Goal: Complete application form

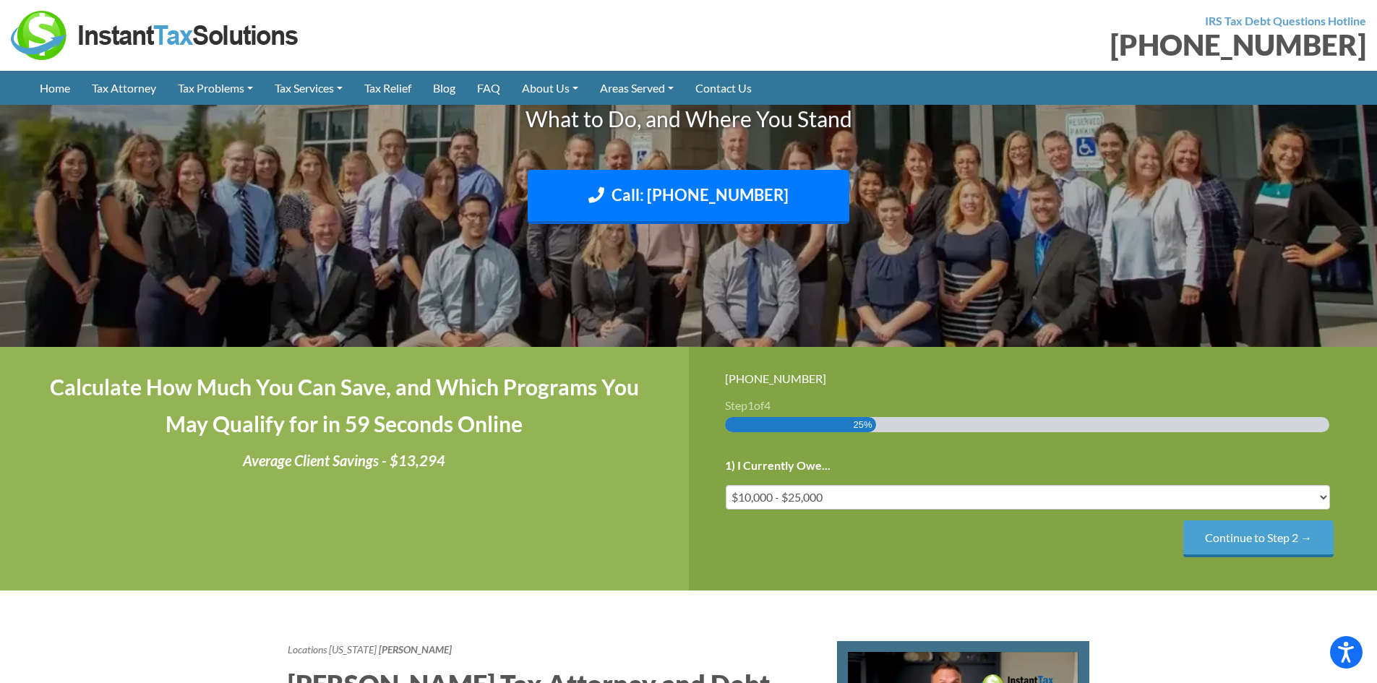
scroll to position [217, 0]
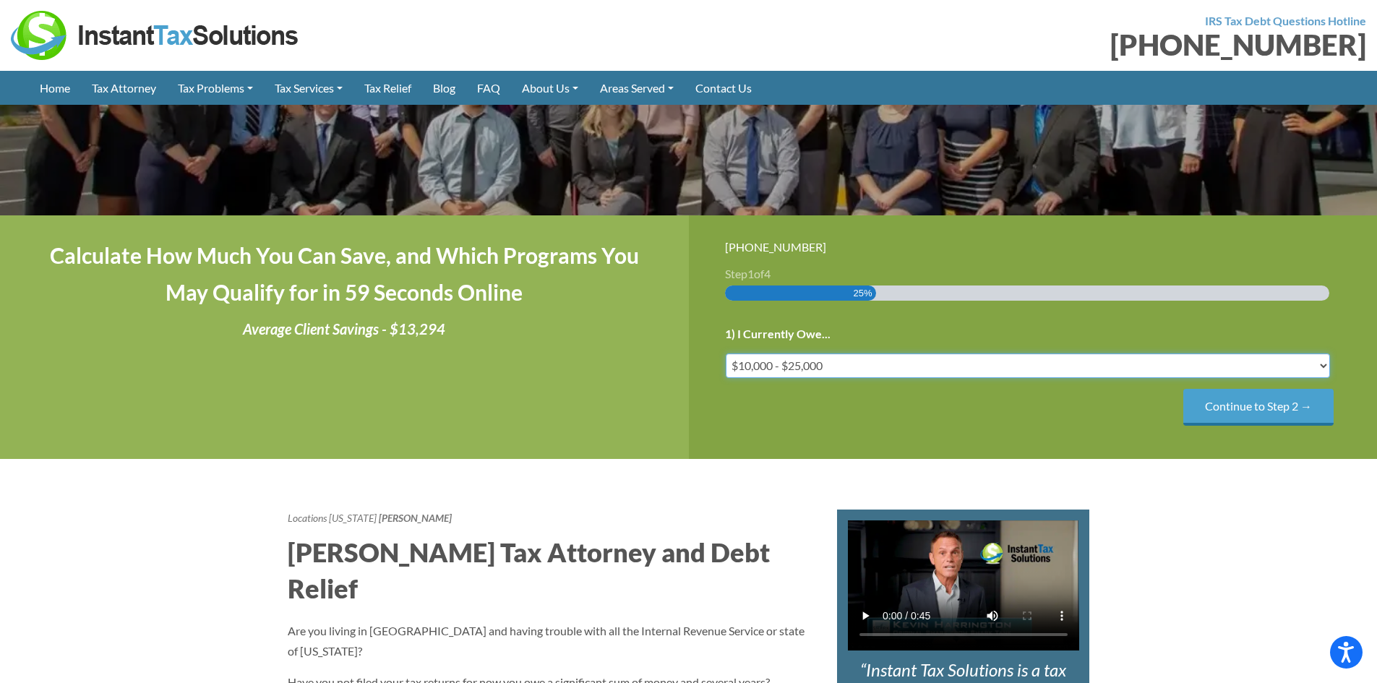
click at [974, 365] on select "Less than $10,000 $10,000 - $25,000 $25,000 - $50,000 $50,000 - $75,000 $75,000+" at bounding box center [1028, 366] width 605 height 25
select select "25-50"
click at [726, 354] on select "Less than $10,000 $10,000 - $25,000 $25,000 - $50,000 $50,000 - $75,000 $75,000+" at bounding box center [1028, 366] width 605 height 25
click at [1237, 406] on input "Continue to Step 2 →" at bounding box center [1259, 407] width 150 height 37
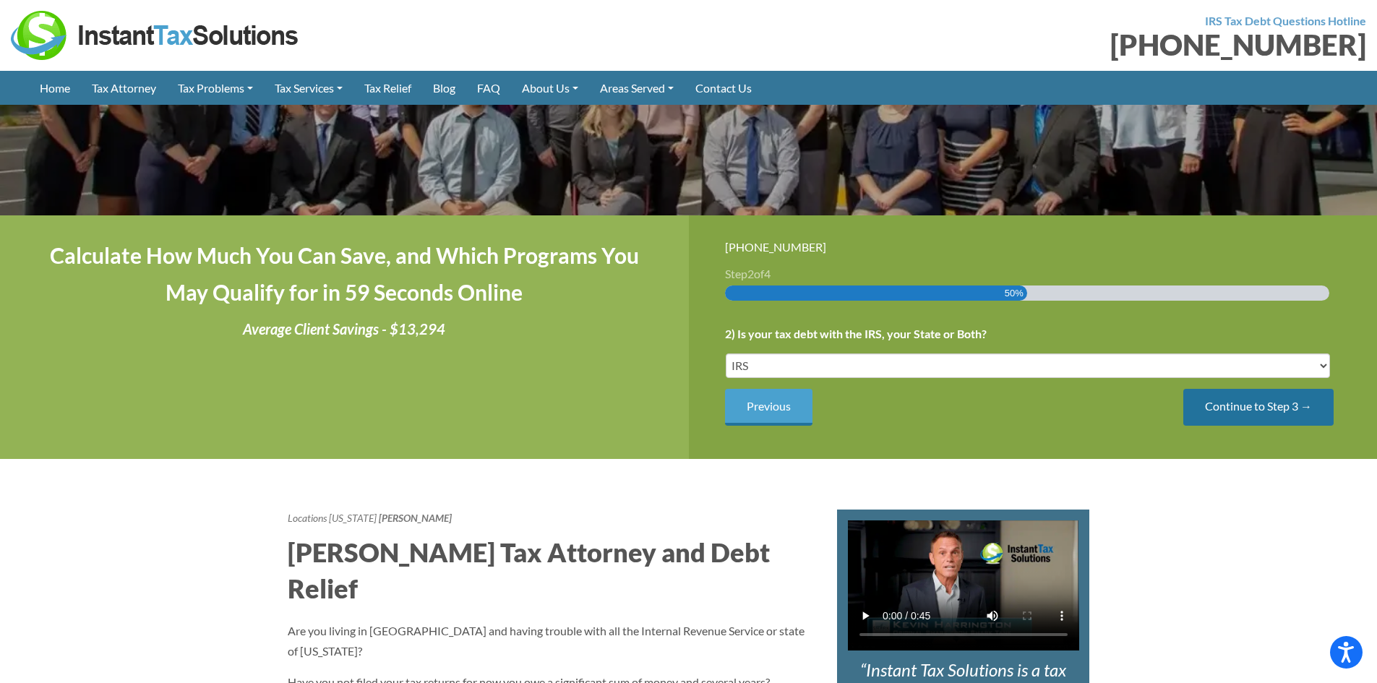
click at [1275, 415] on input "Continue to Step 3 →" at bounding box center [1259, 407] width 150 height 37
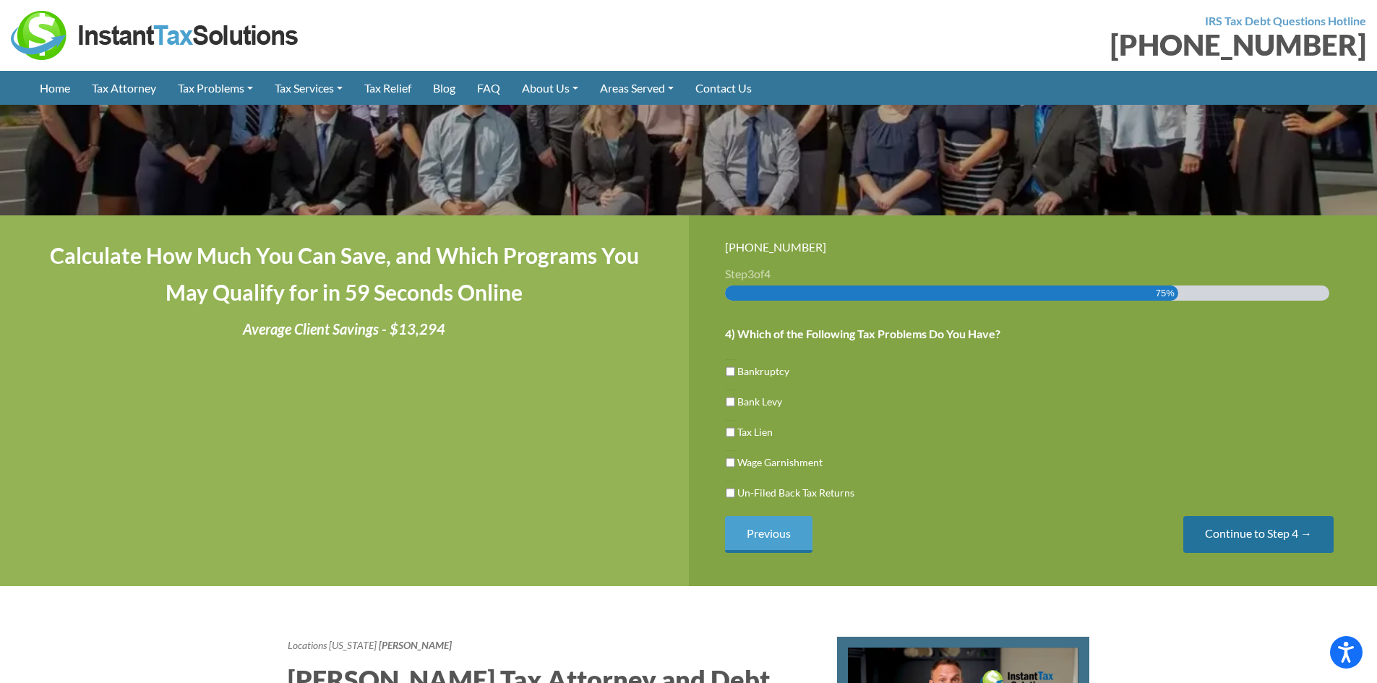
click at [1255, 529] on input "Continue to Step 4 →" at bounding box center [1259, 534] width 150 height 37
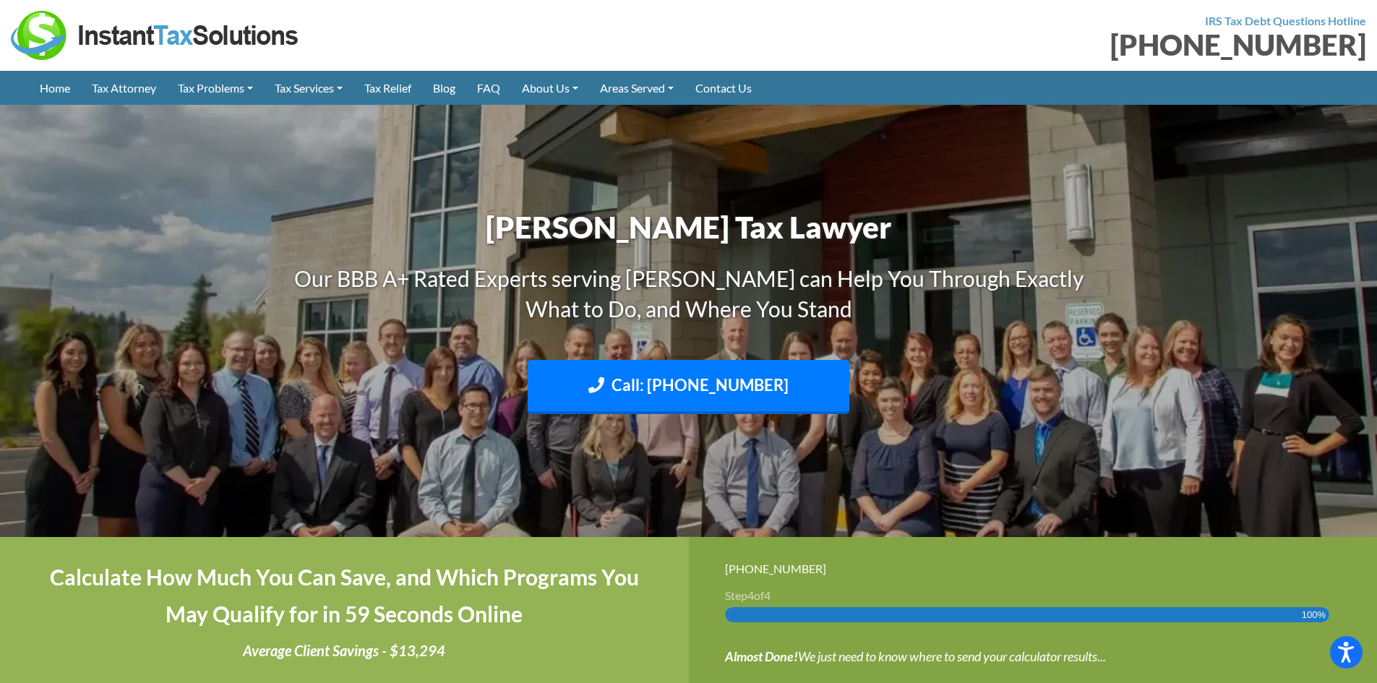
drag, startPoint x: 179, startPoint y: 501, endPoint x: 197, endPoint y: 112, distance: 389.4
click at [506, 87] on link "FAQ" at bounding box center [488, 88] width 45 height 34
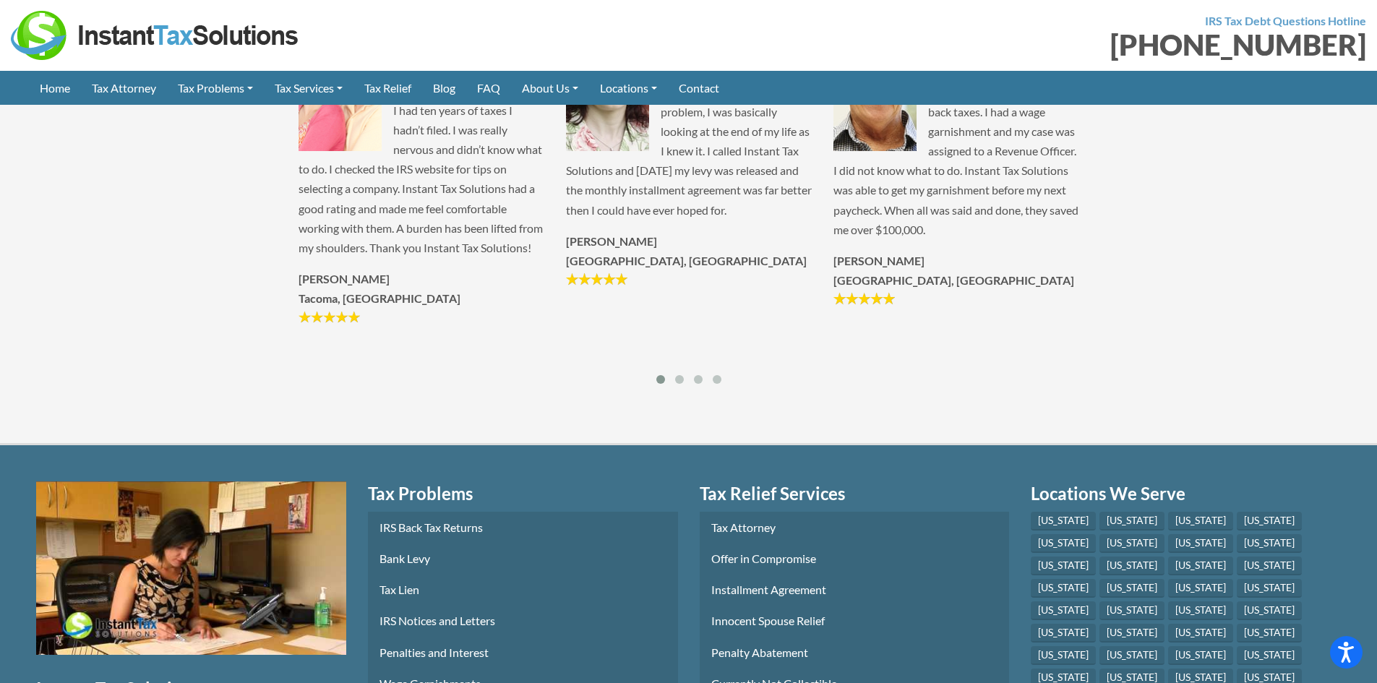
scroll to position [2531, 0]
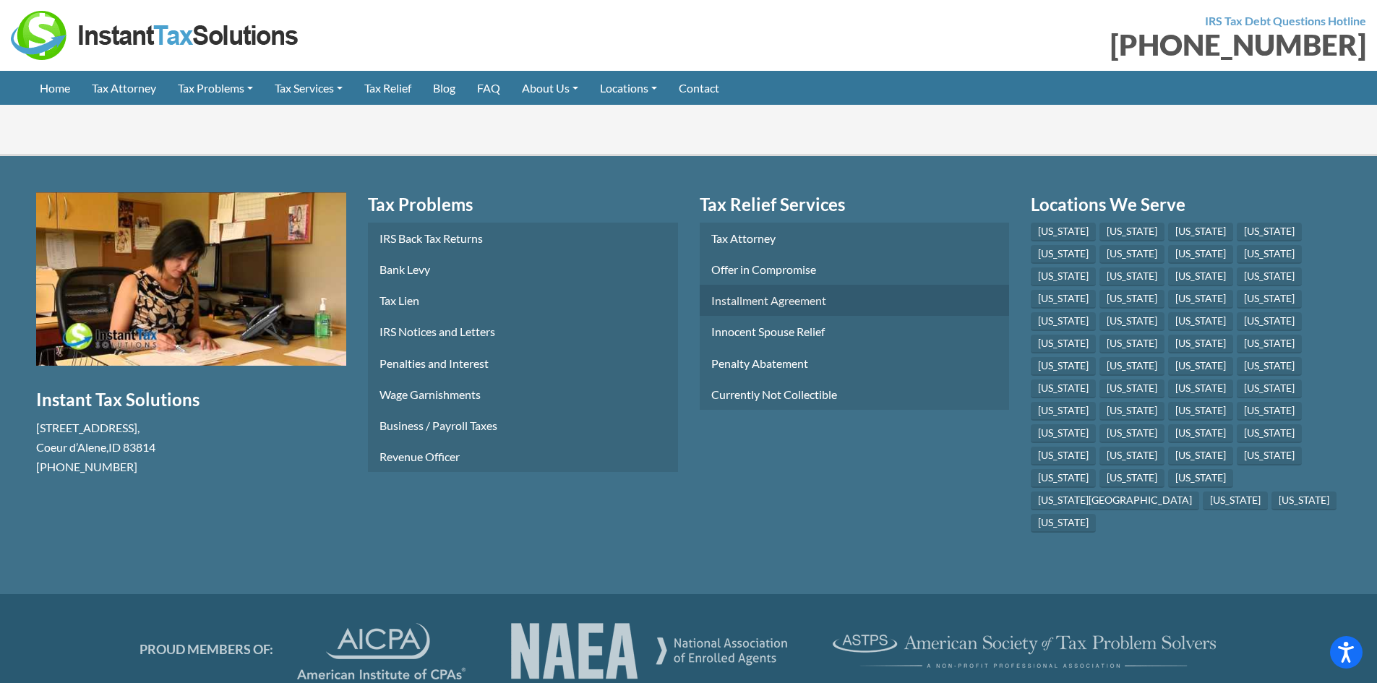
click at [779, 316] on link "Installment Agreement" at bounding box center [855, 300] width 310 height 31
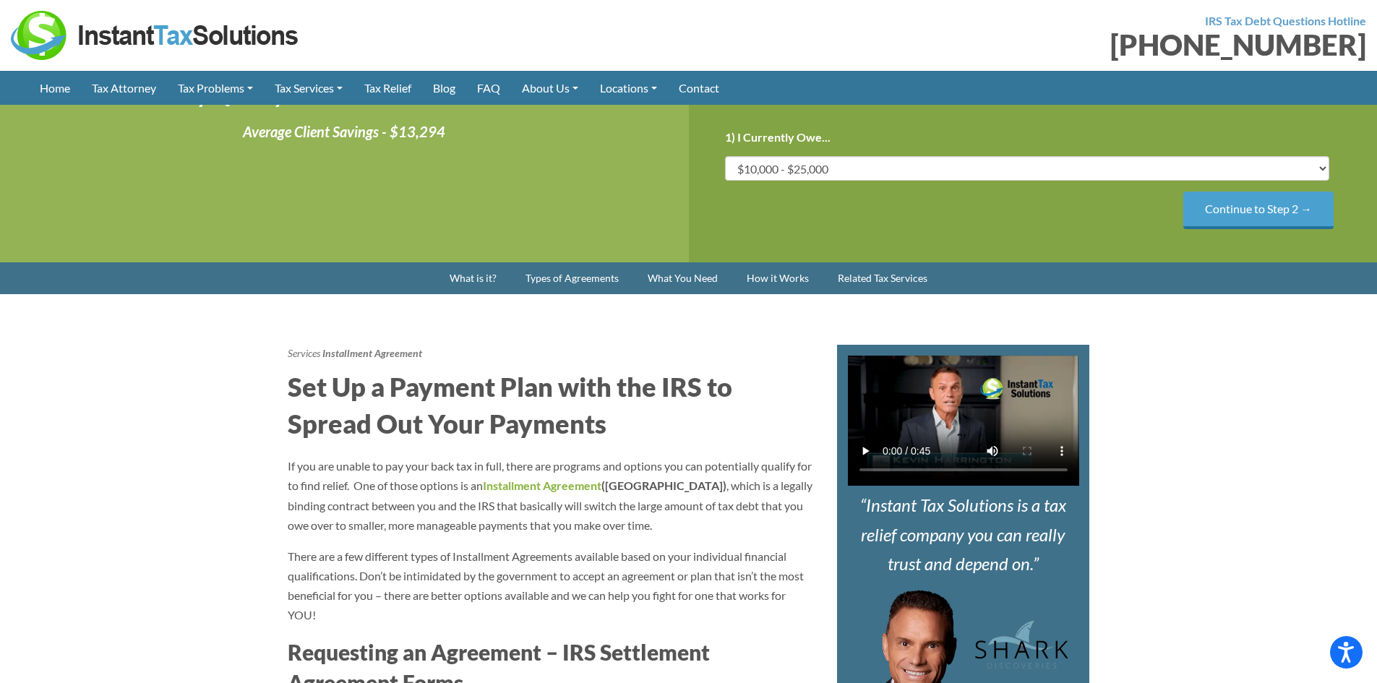
scroll to position [434, 0]
